Goal: Information Seeking & Learning: Learn about a topic

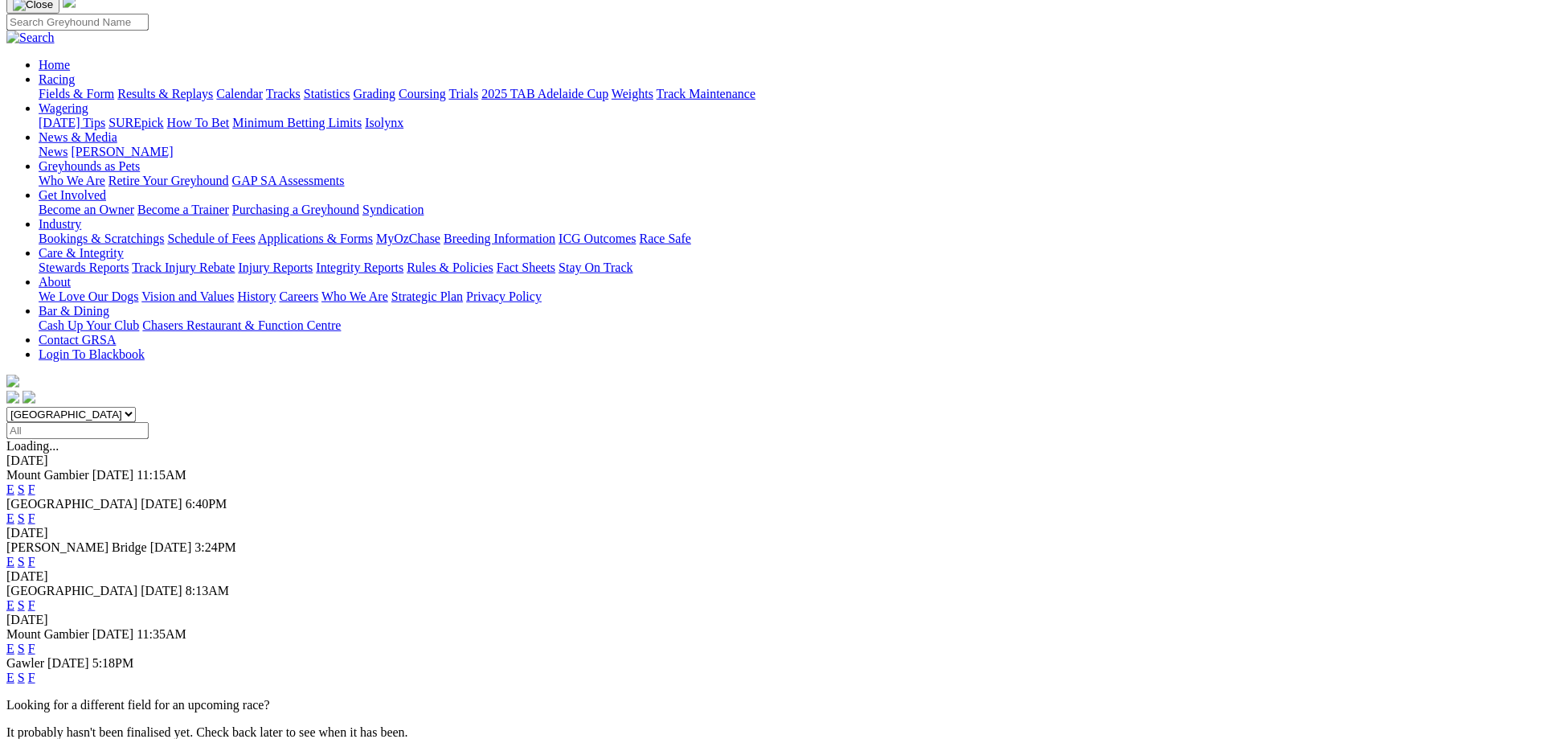
scroll to position [164, 0]
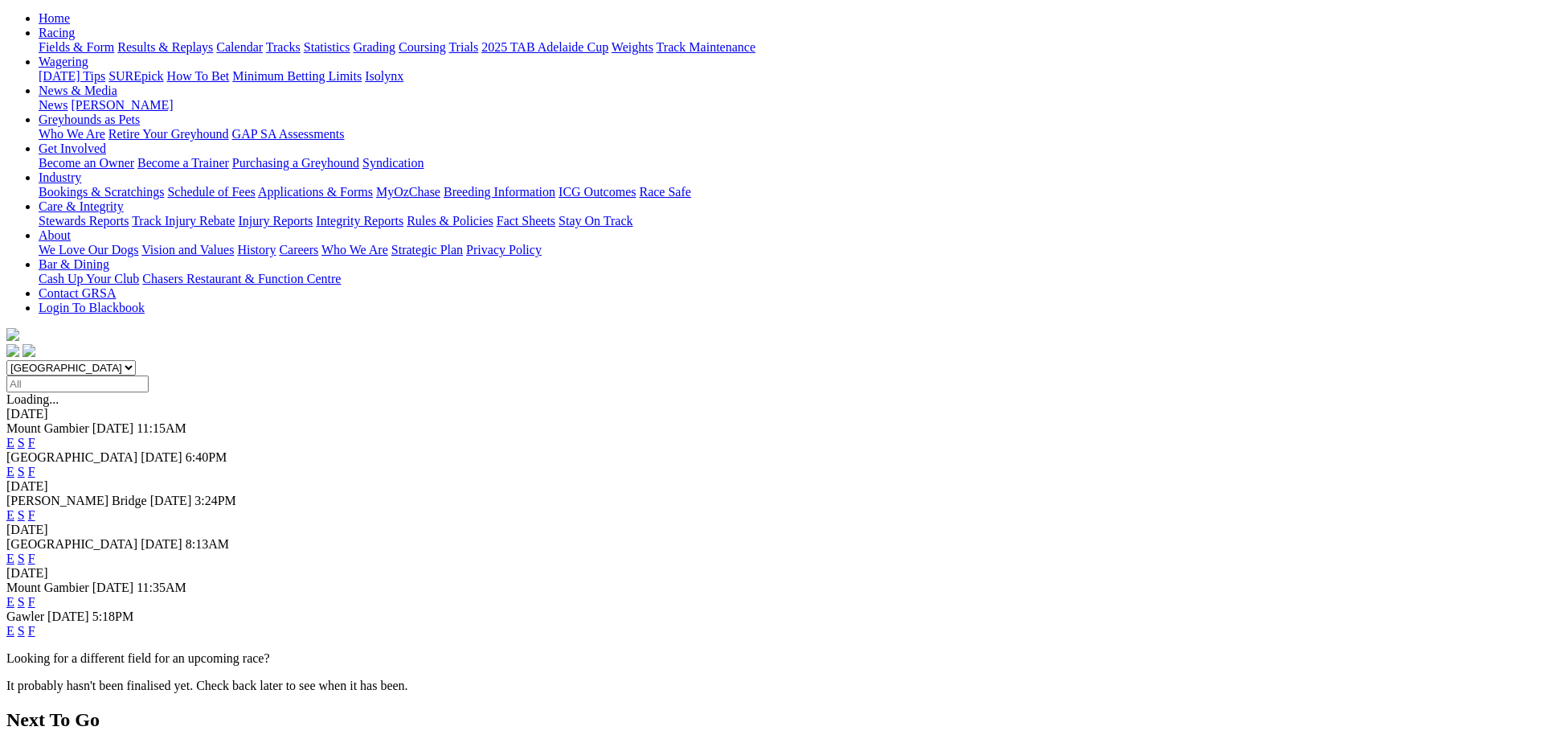
click at [35, 465] on link "F" at bounding box center [31, 472] width 7 height 14
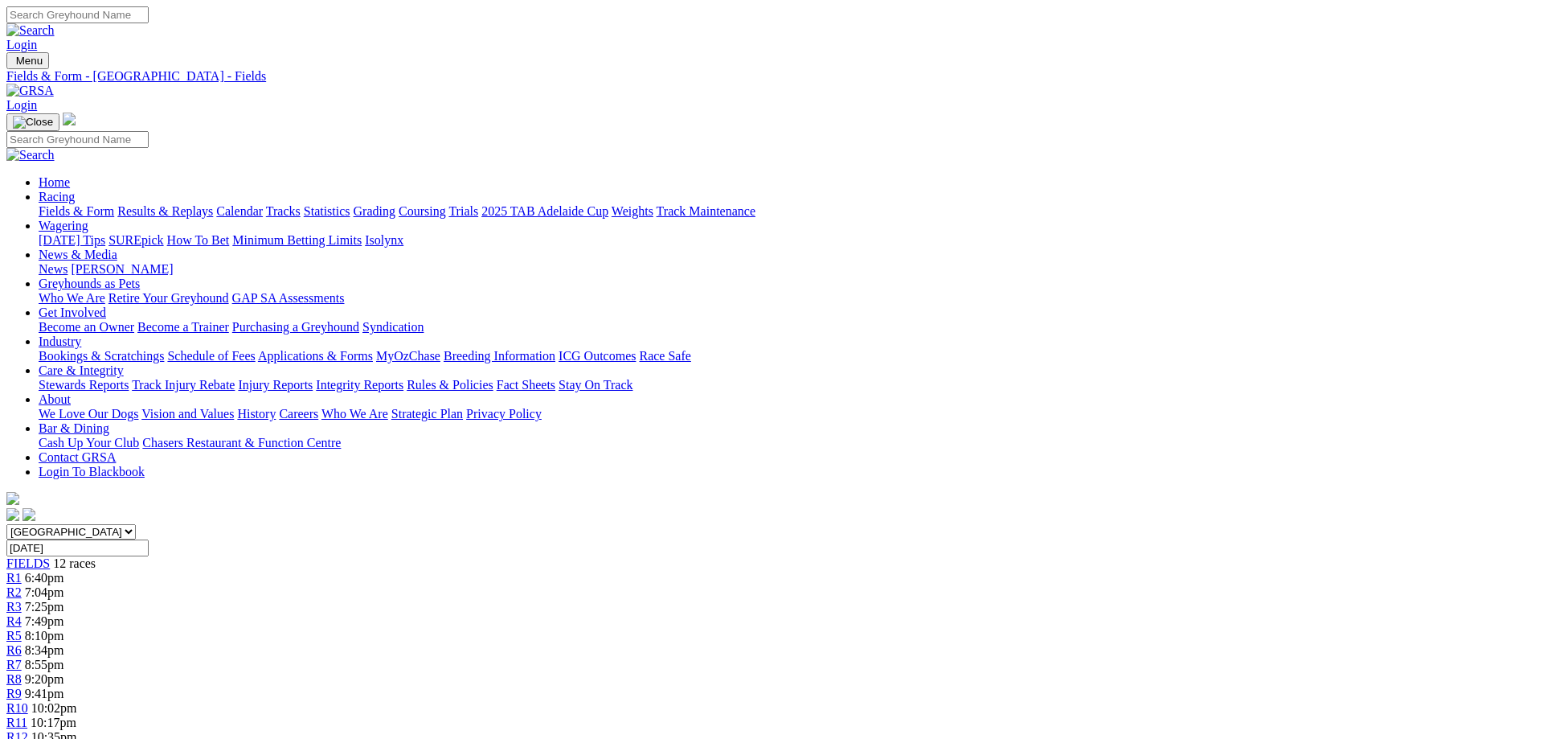
click at [114, 204] on link "Fields & Form" at bounding box center [77, 211] width 76 height 14
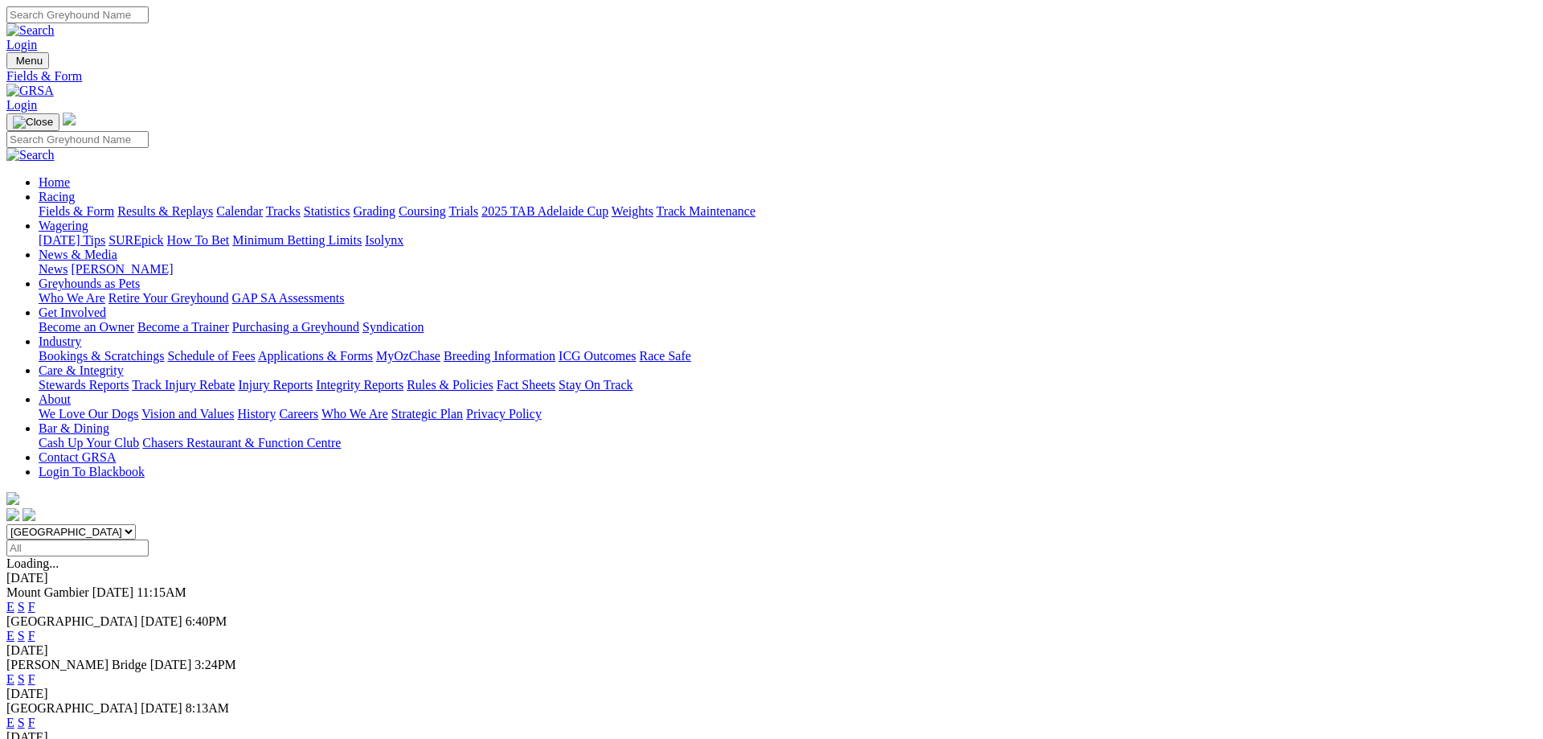
click at [35, 672] on link "F" at bounding box center [31, 679] width 7 height 14
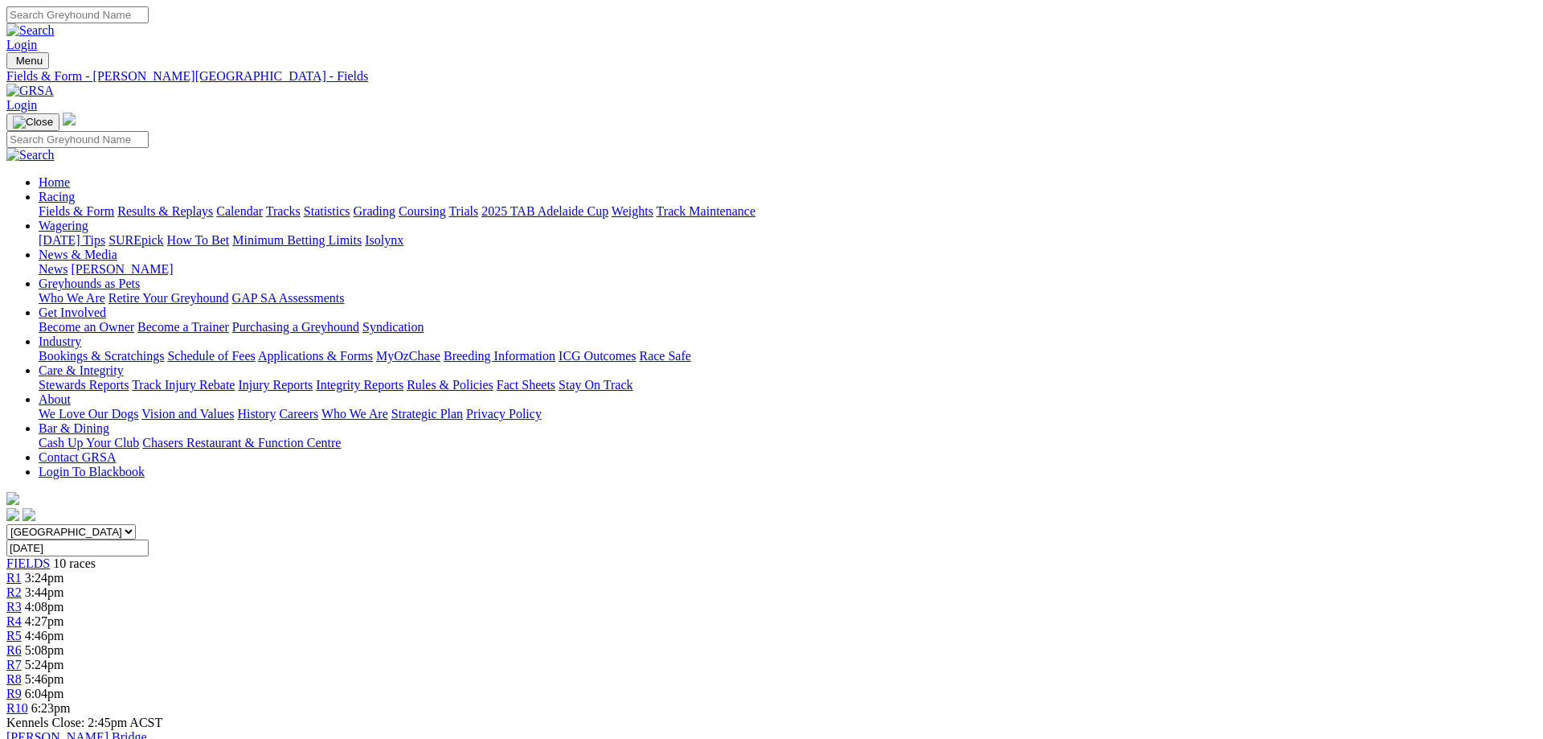
click at [114, 204] on link "Fields & Form" at bounding box center [77, 211] width 76 height 14
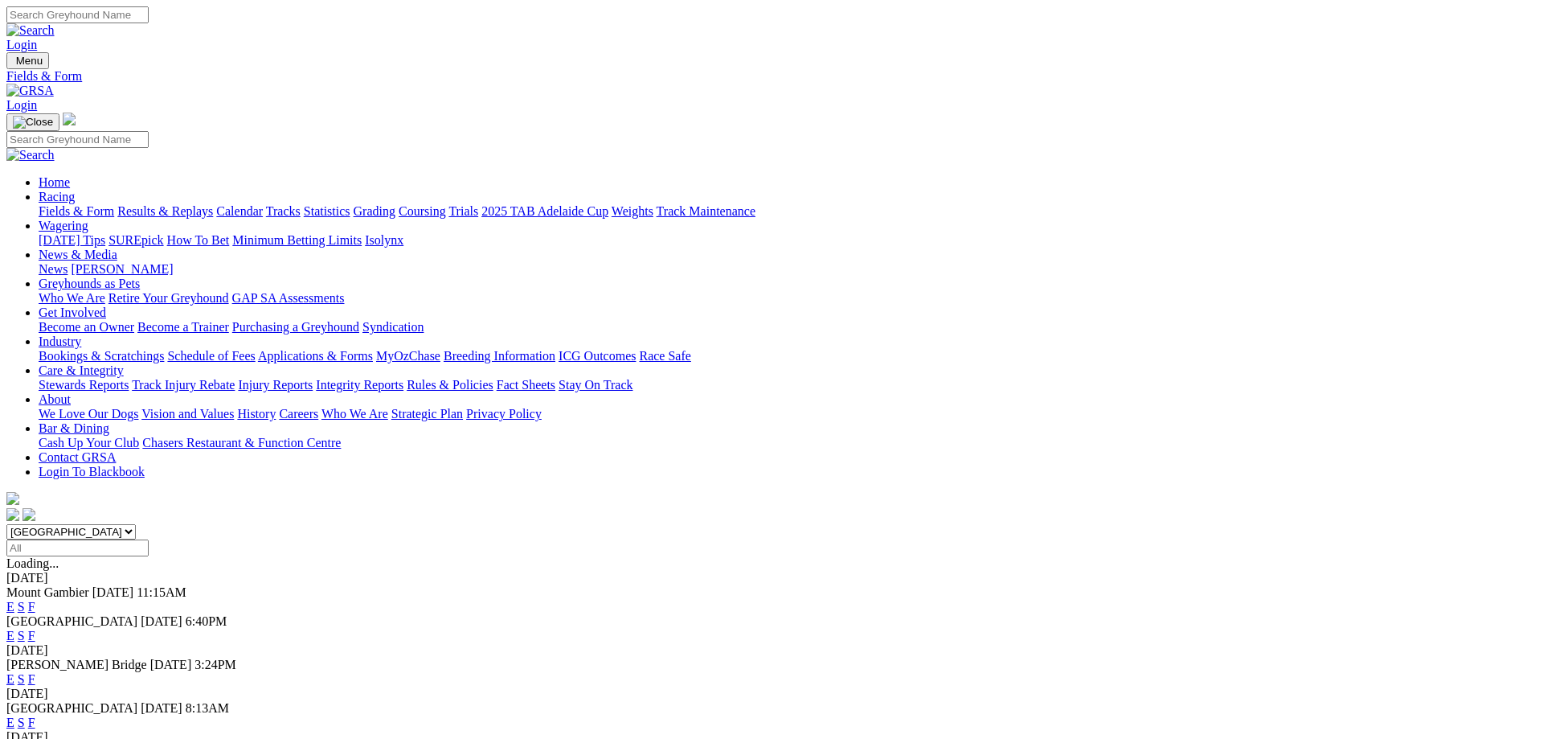
click at [35, 715] on link "F" at bounding box center [31, 722] width 7 height 14
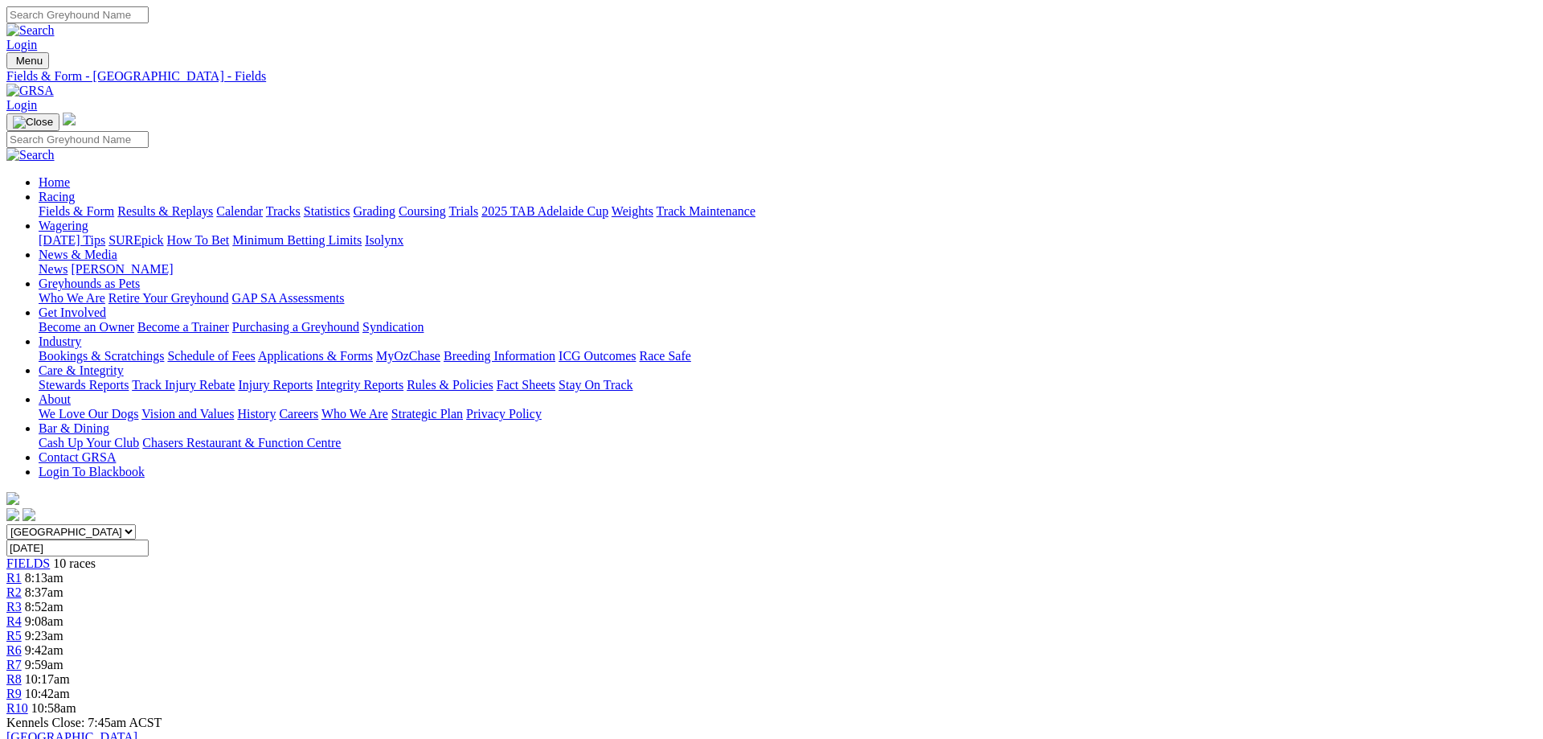
click at [114, 204] on link "Fields & Form" at bounding box center [77, 211] width 76 height 14
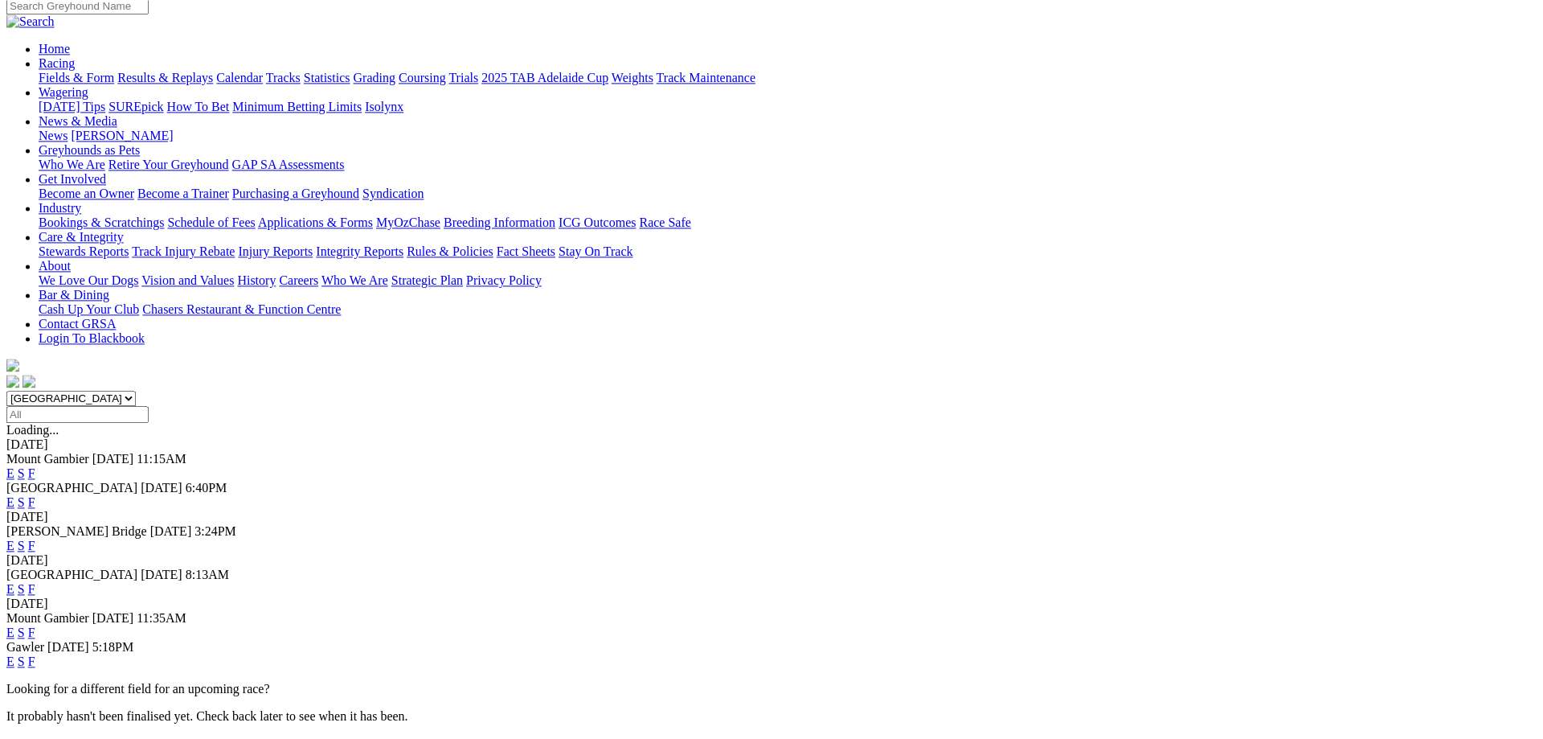
scroll to position [246, 0]
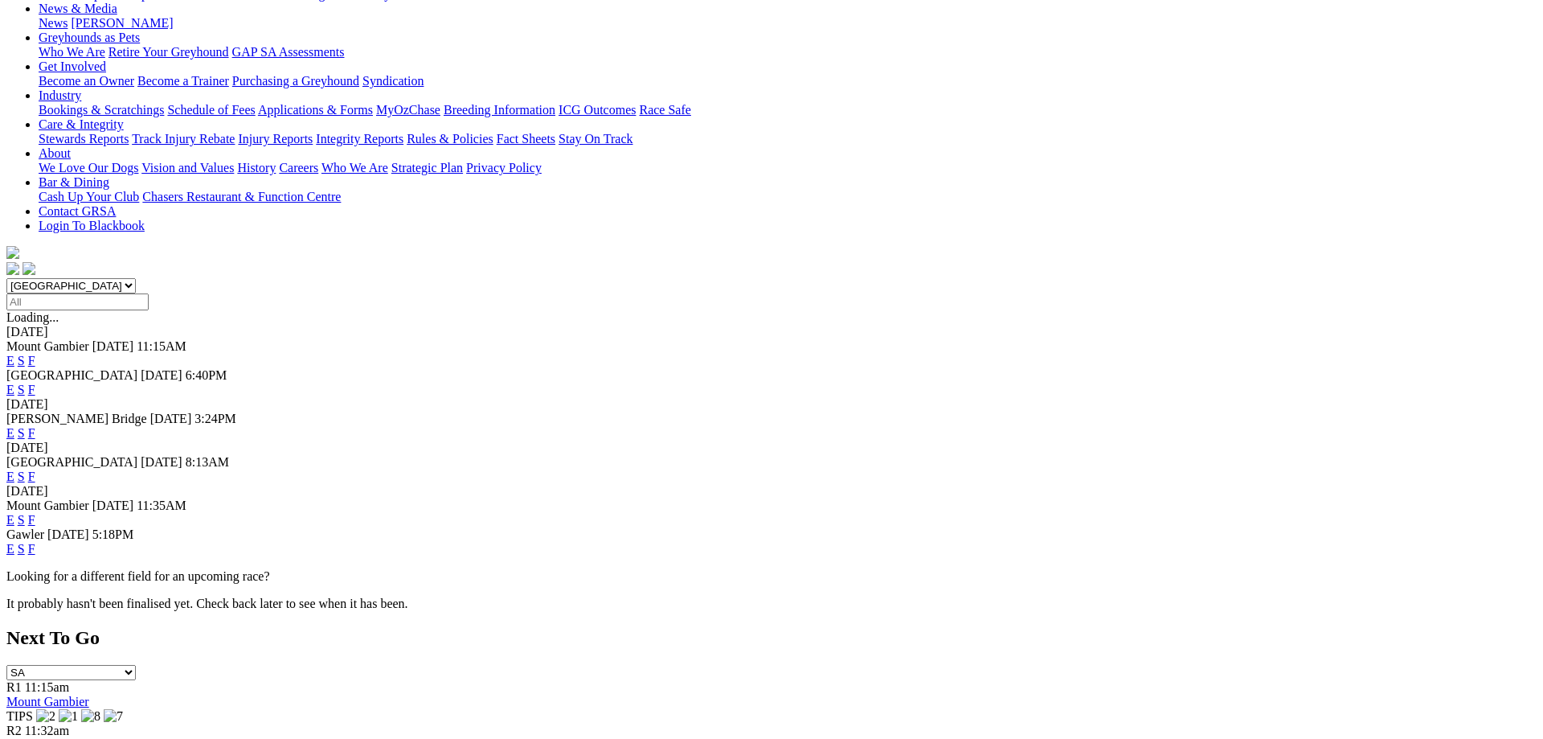
click at [35, 542] on link "F" at bounding box center [31, 549] width 7 height 14
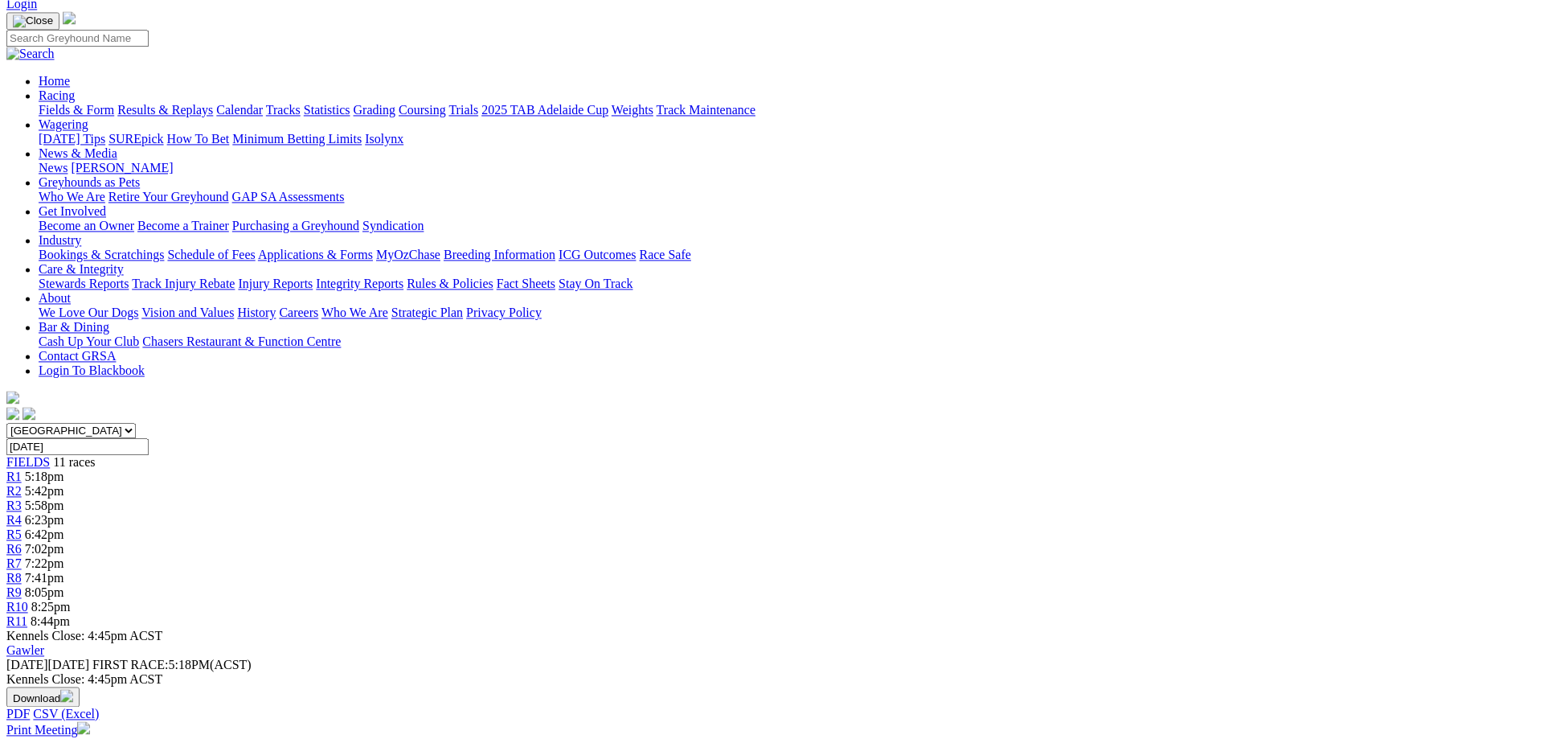
scroll to position [164, 0]
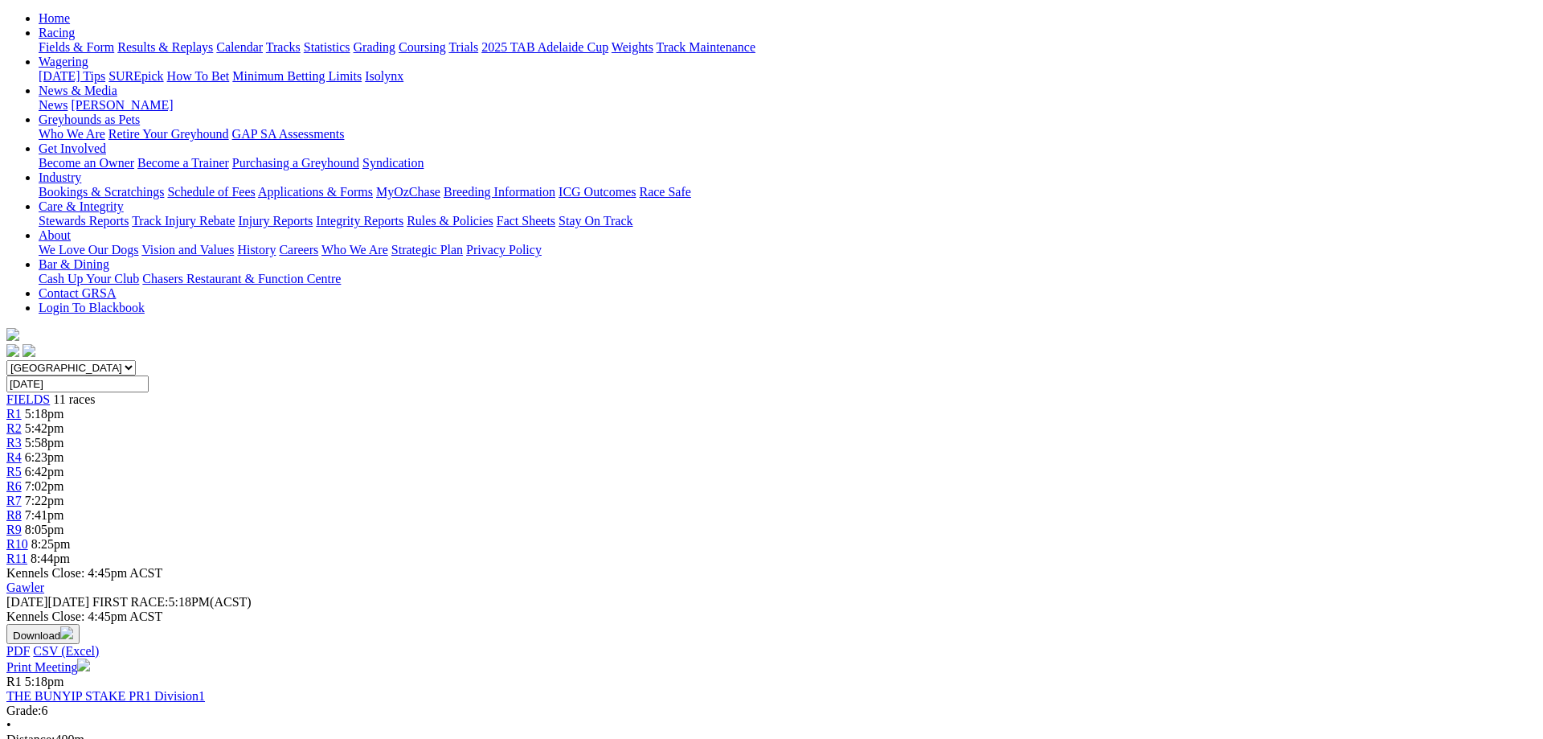
click at [22, 407] on span "R1" at bounding box center [13, 414] width 15 height 14
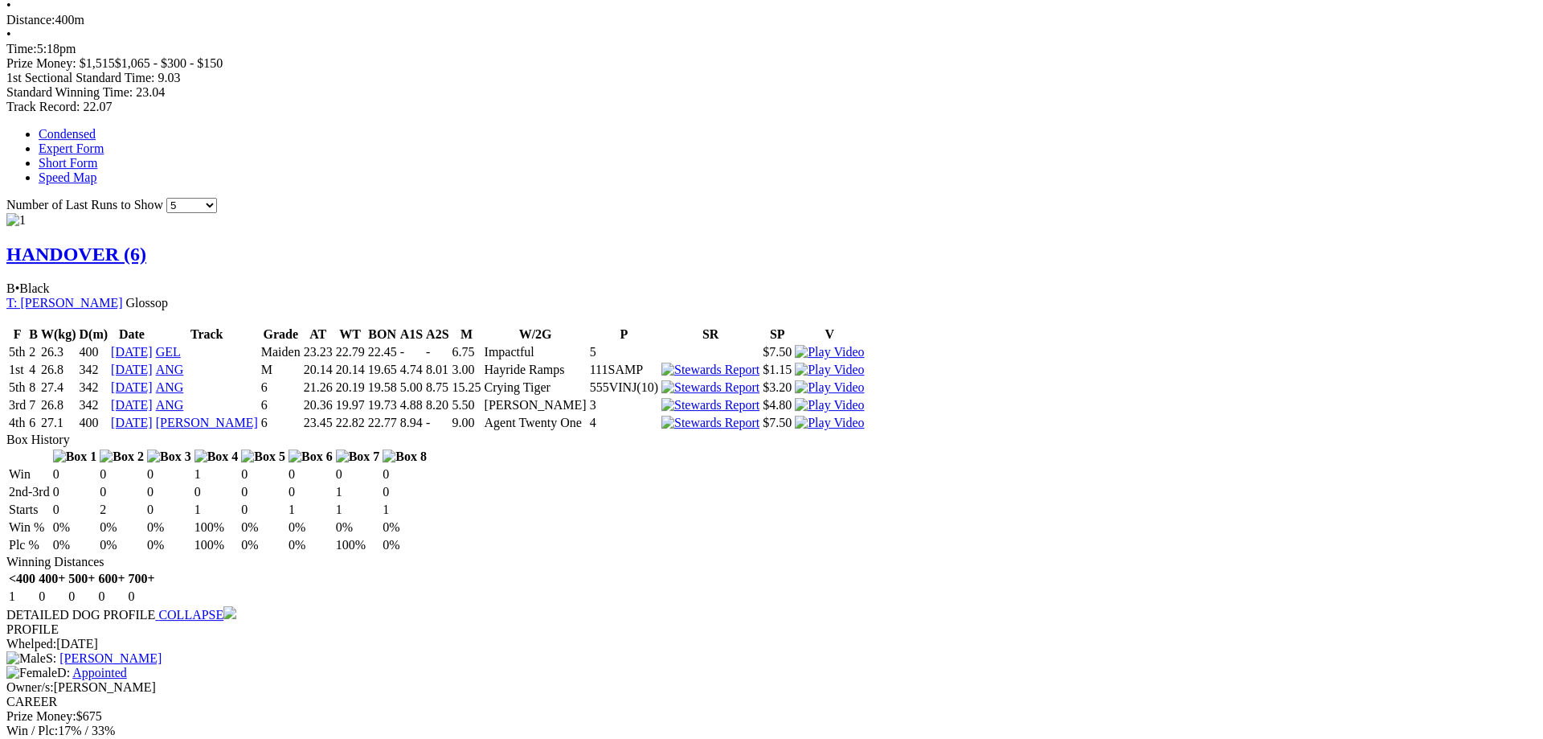
scroll to position [902, 0]
